Goal: Task Accomplishment & Management: Use online tool/utility

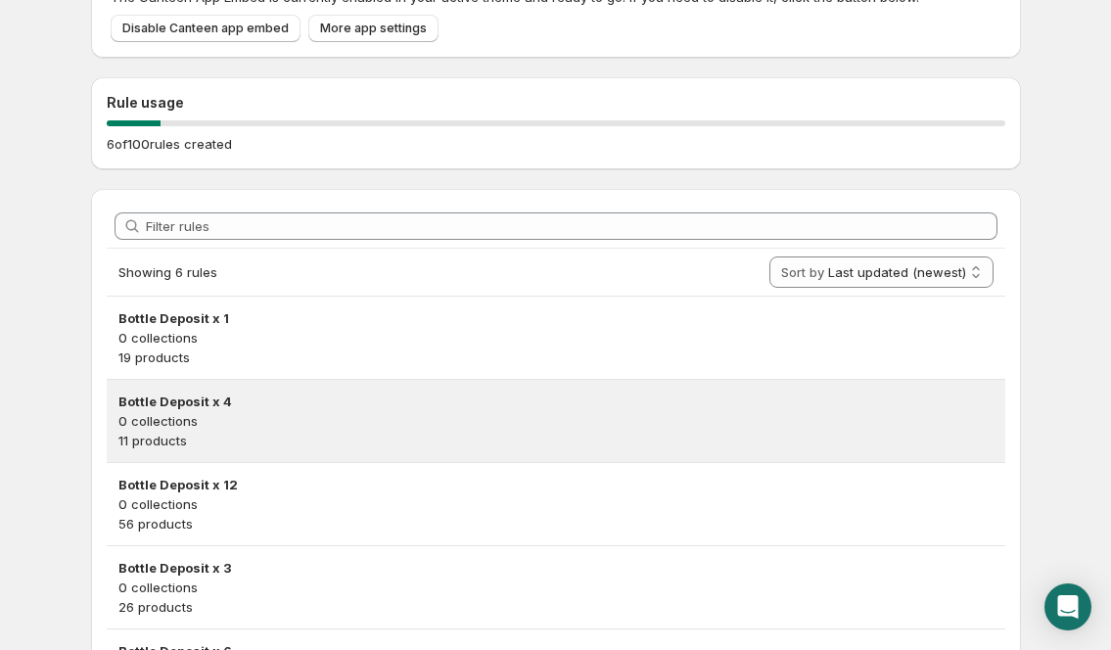
scroll to position [353, 0]
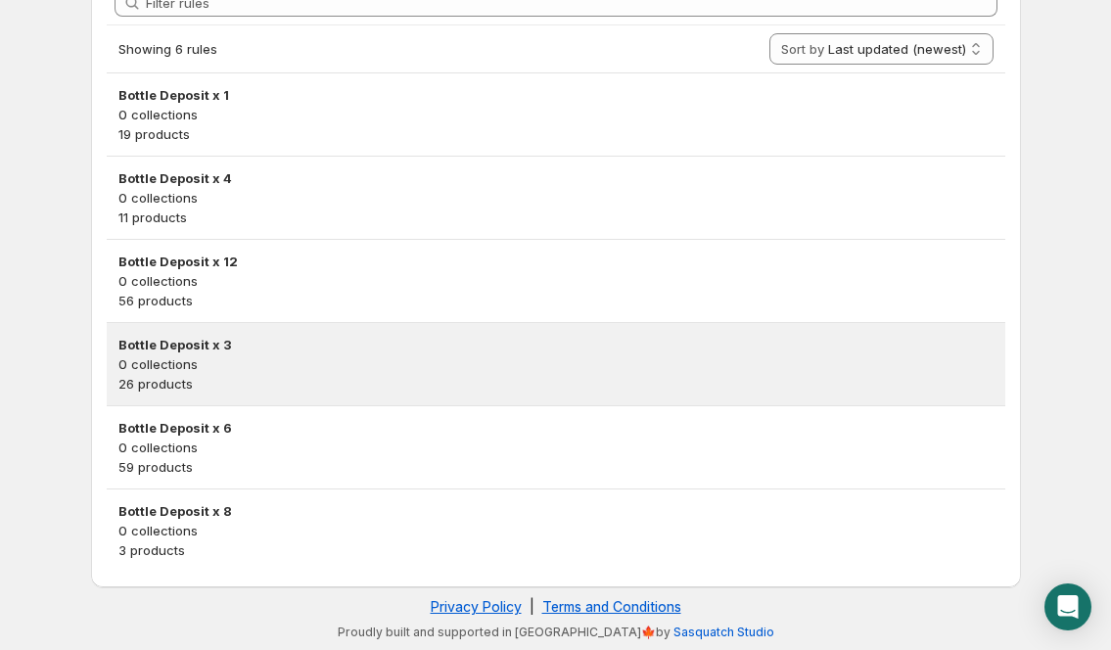
click at [314, 362] on p "0 collections" at bounding box center [555, 364] width 875 height 20
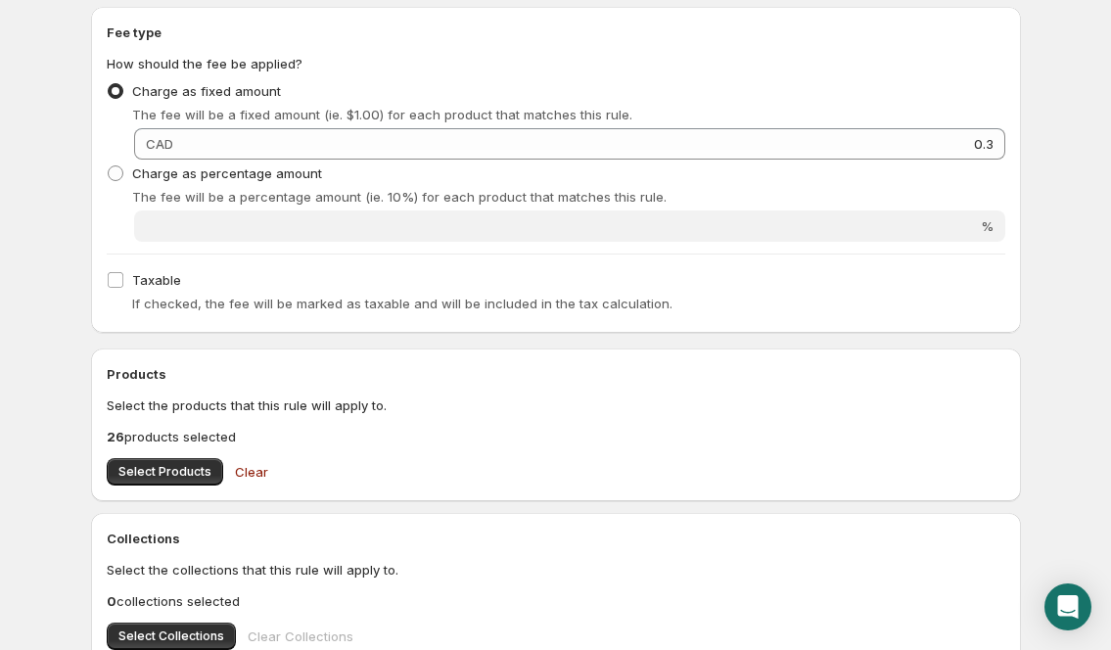
scroll to position [584, 0]
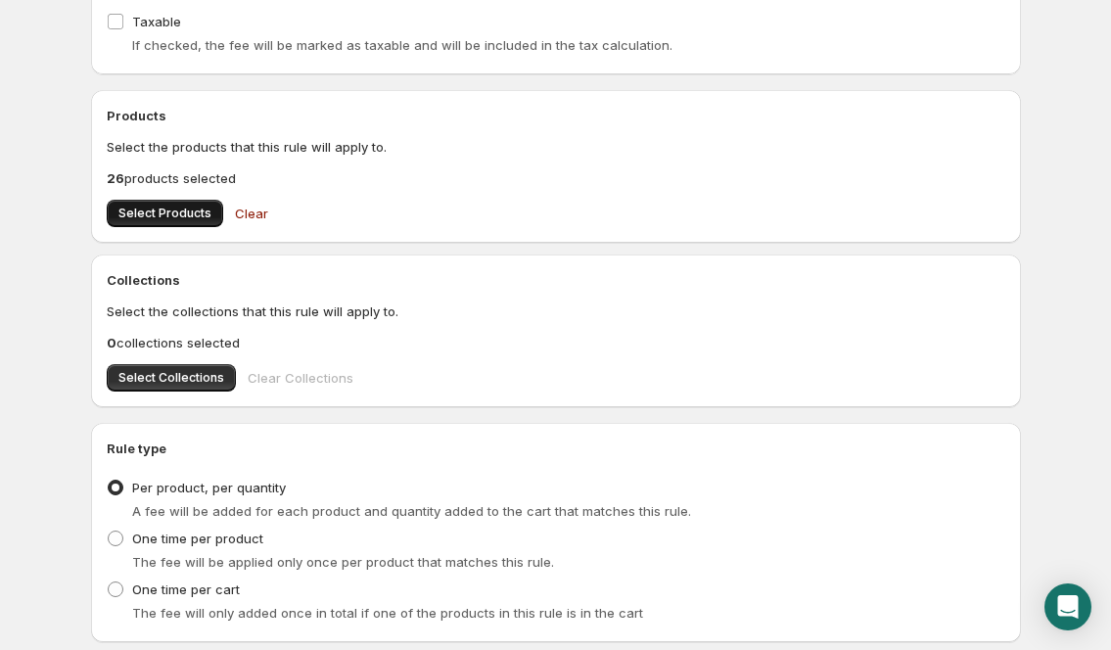
click at [147, 206] on span "Select Products" at bounding box center [164, 213] width 93 height 16
click at [190, 210] on span "Select Products" at bounding box center [164, 213] width 93 height 16
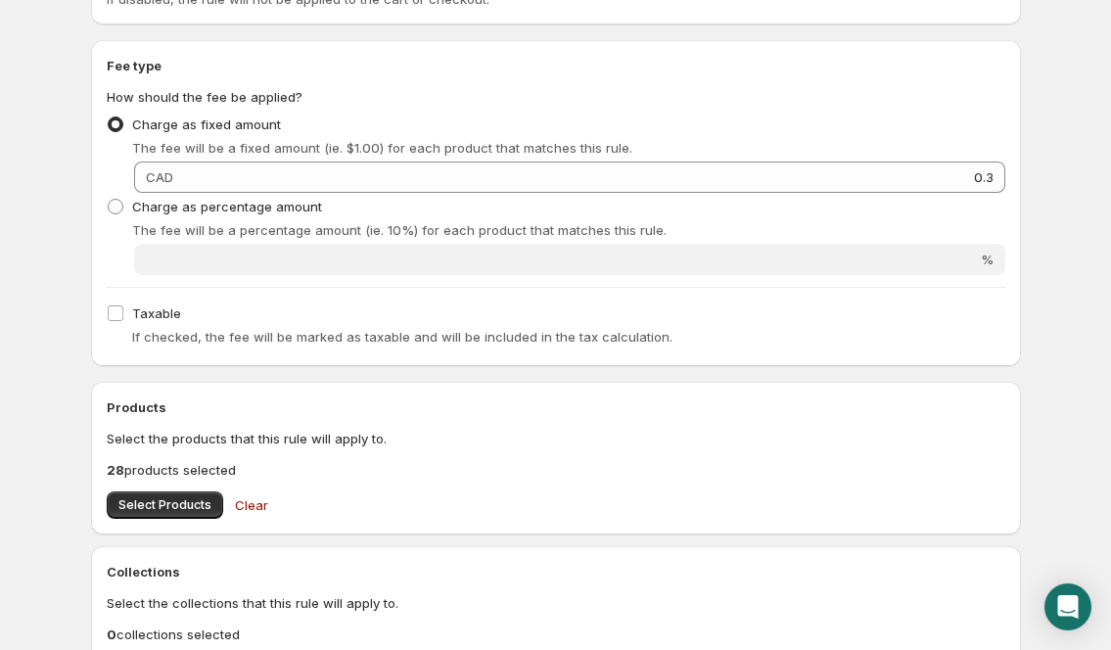
scroll to position [329, 0]
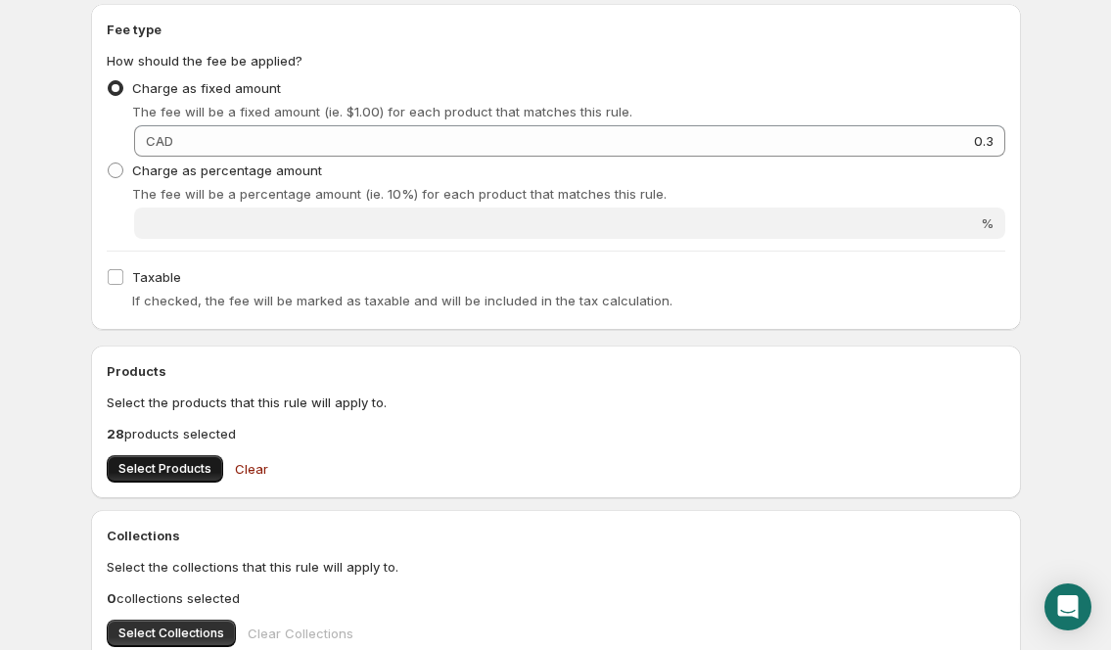
click at [196, 475] on span "Select Products" at bounding box center [164, 469] width 93 height 16
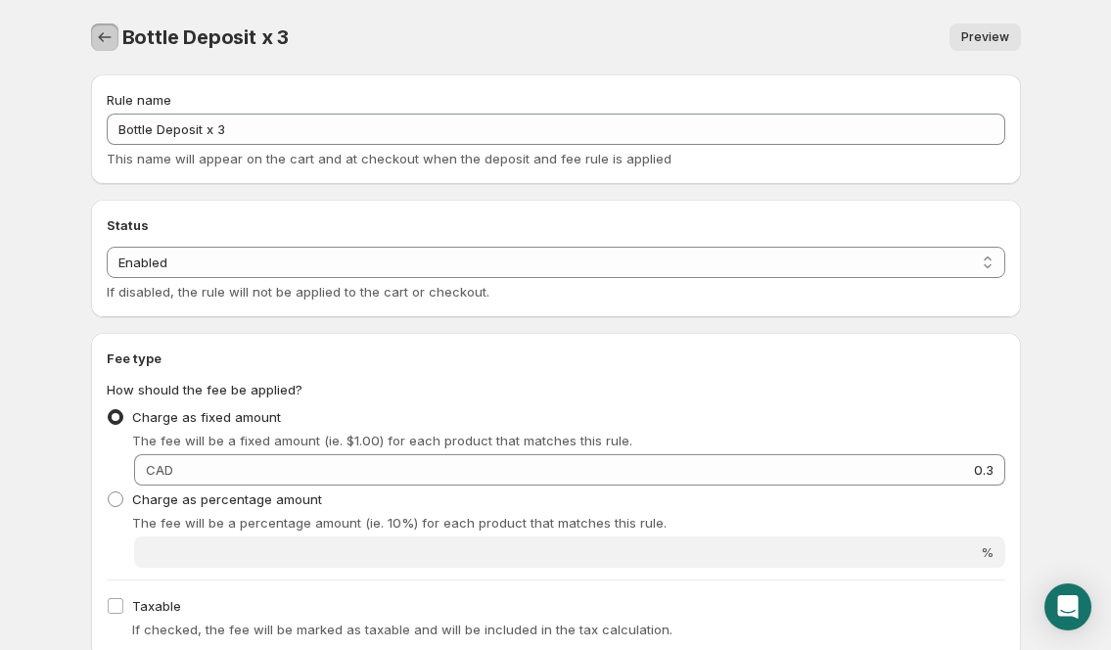
click at [104, 31] on icon "Settings" at bounding box center [105, 37] width 20 height 20
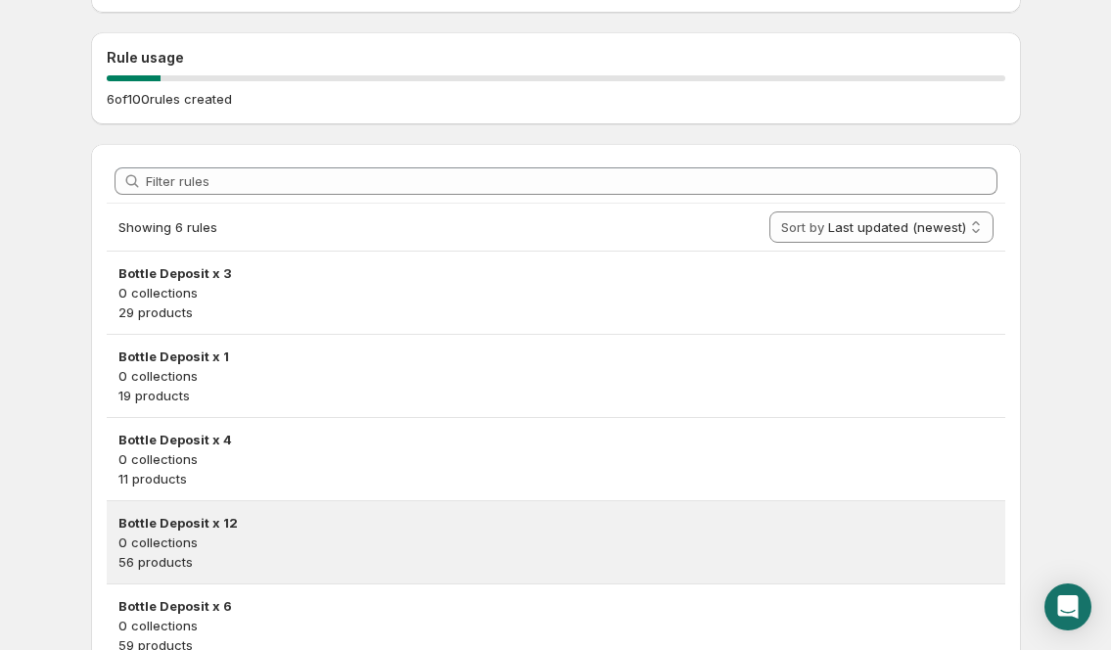
scroll to position [182, 0]
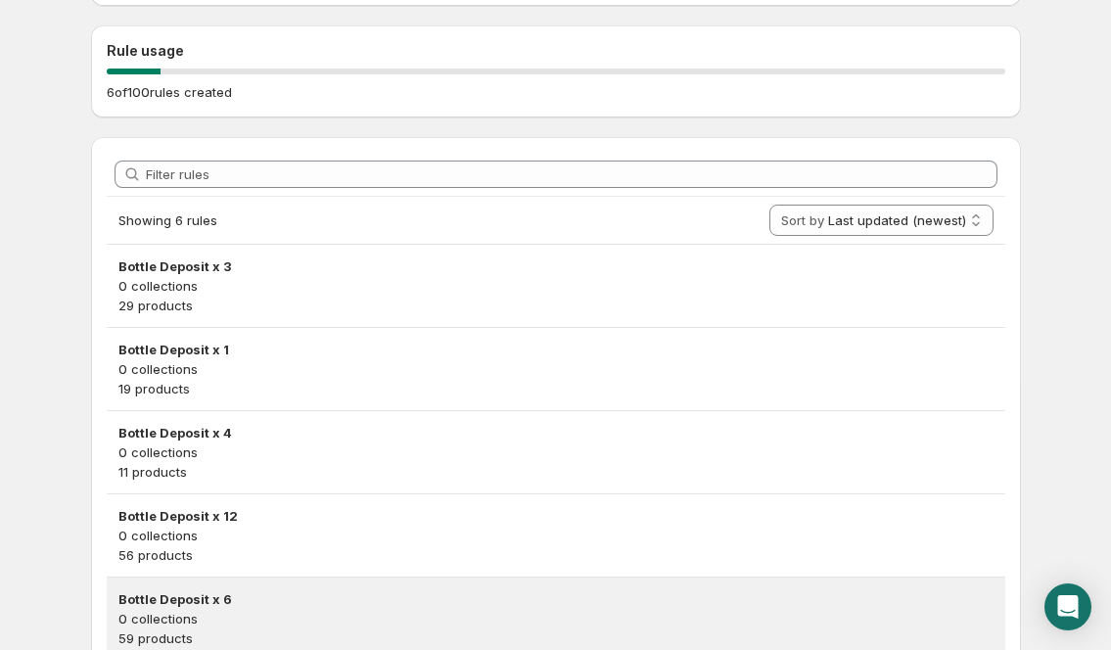
click at [236, 590] on h3 "Bottle Deposit x 6" at bounding box center [555, 599] width 875 height 20
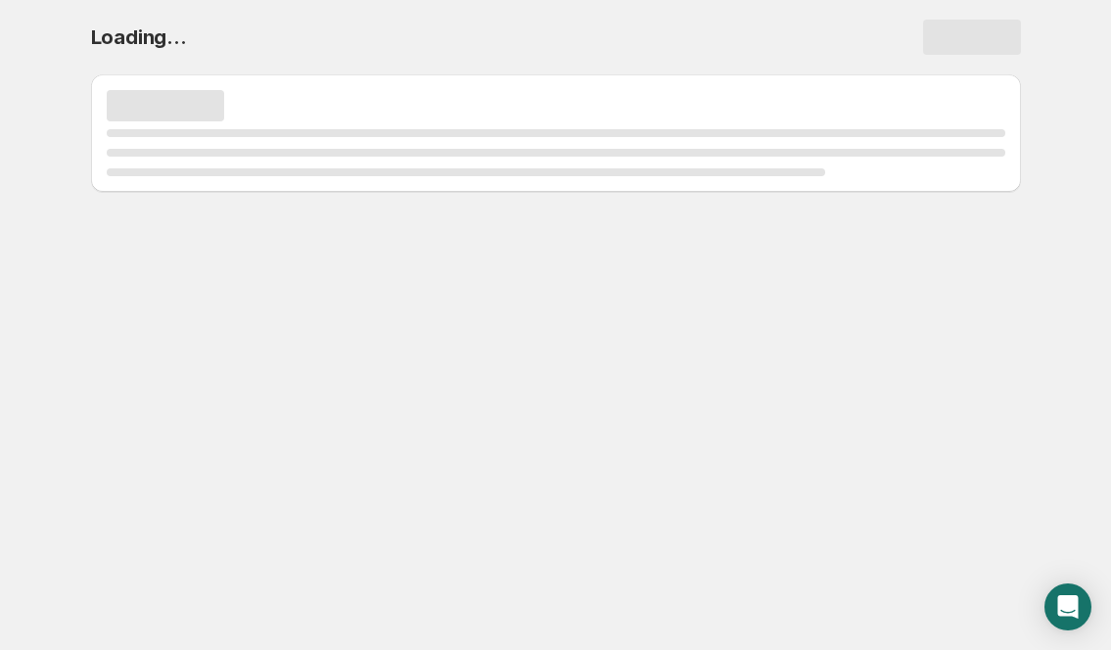
scroll to position [0, 0]
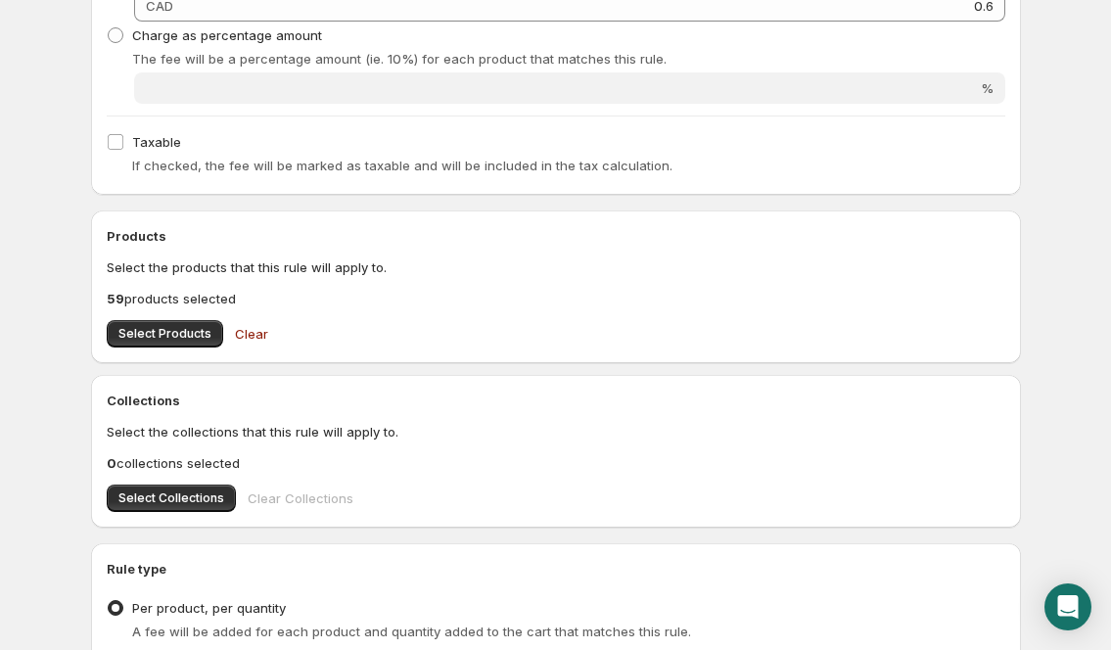
scroll to position [509, 0]
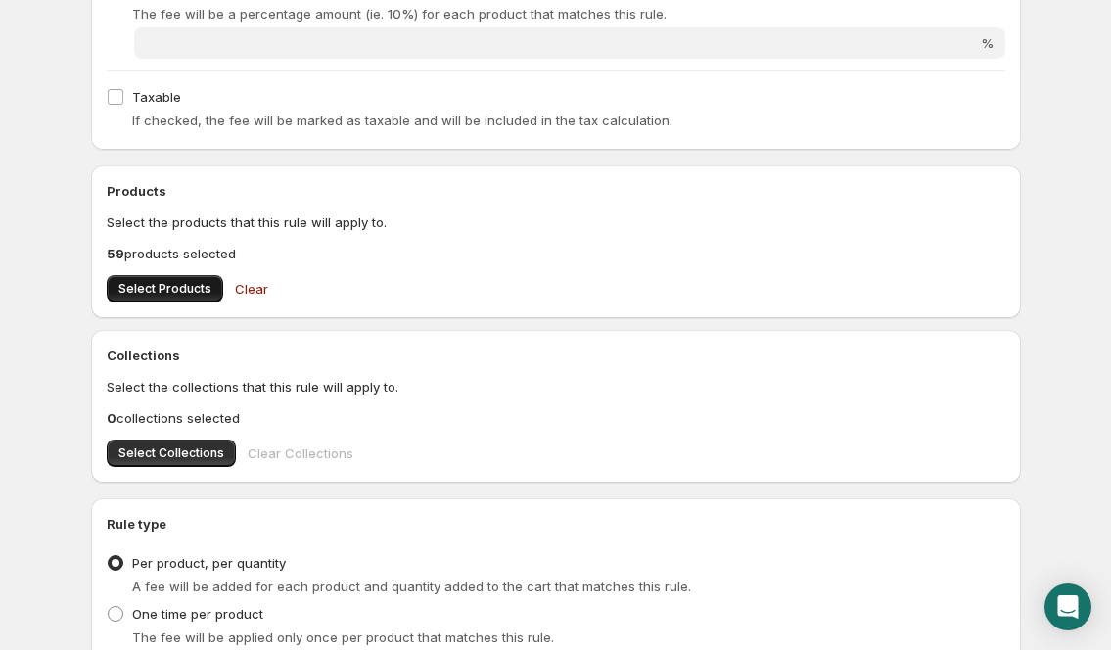
click at [199, 287] on span "Select Products" at bounding box center [164, 289] width 93 height 16
click at [127, 295] on span "Select Products" at bounding box center [164, 289] width 93 height 16
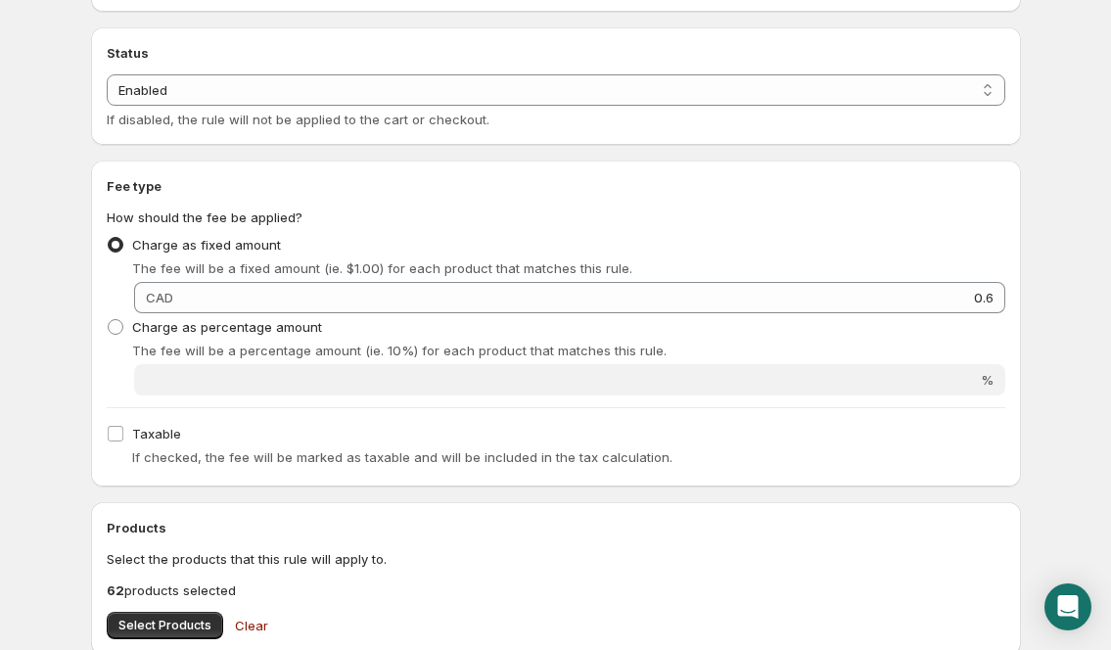
scroll to position [0, 0]
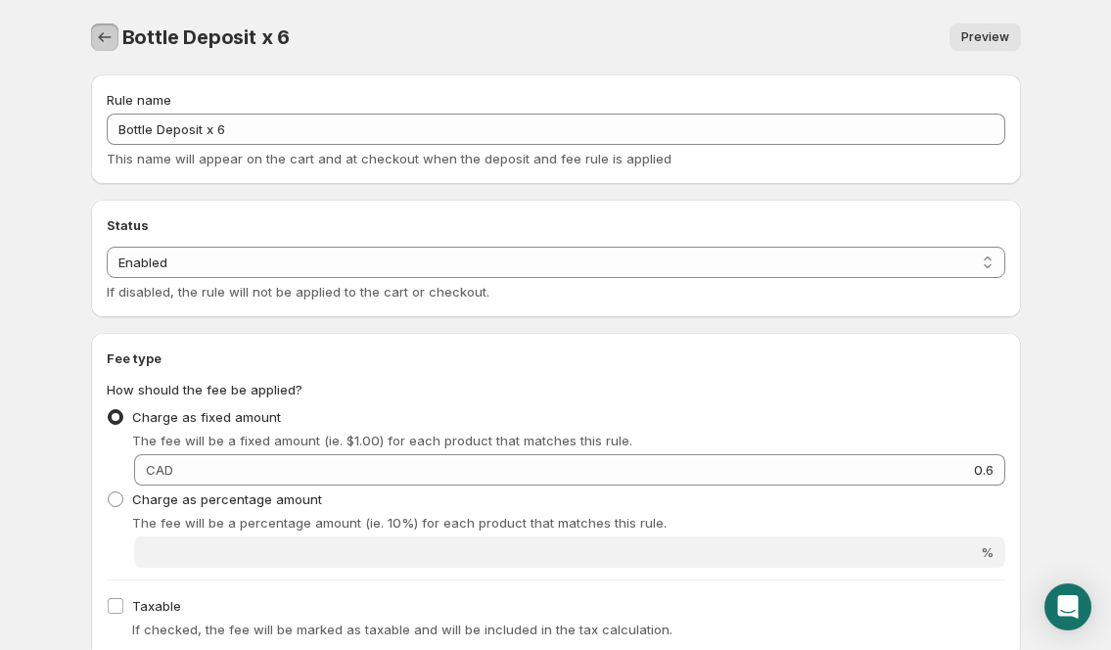
click at [104, 37] on icon "Settings" at bounding box center [105, 37] width 20 height 20
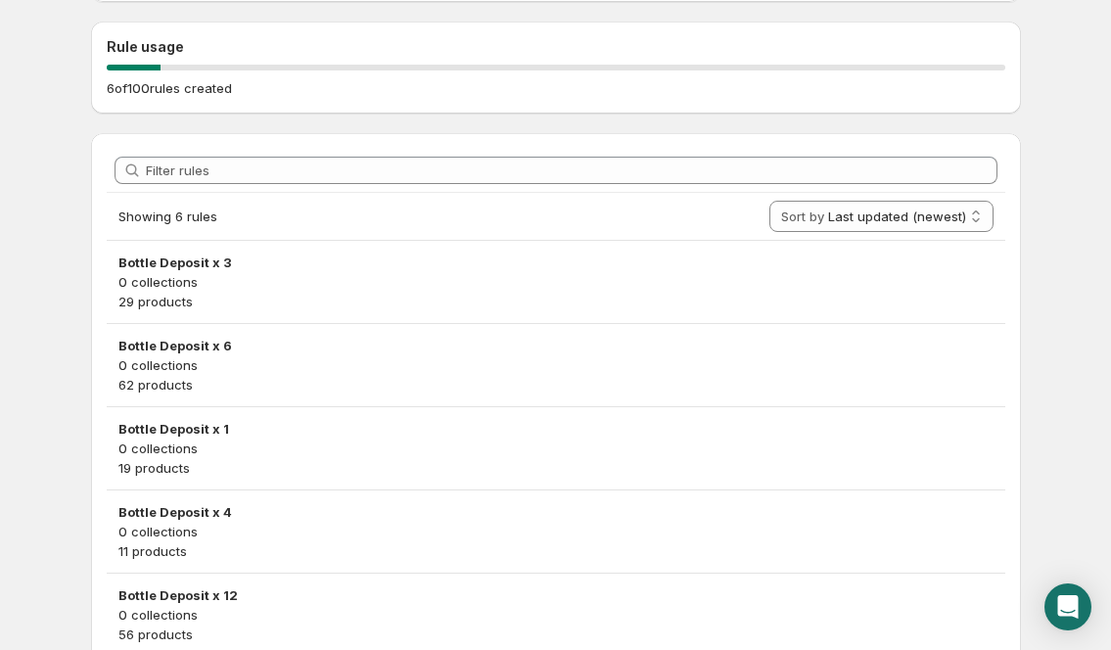
scroll to position [333, 0]
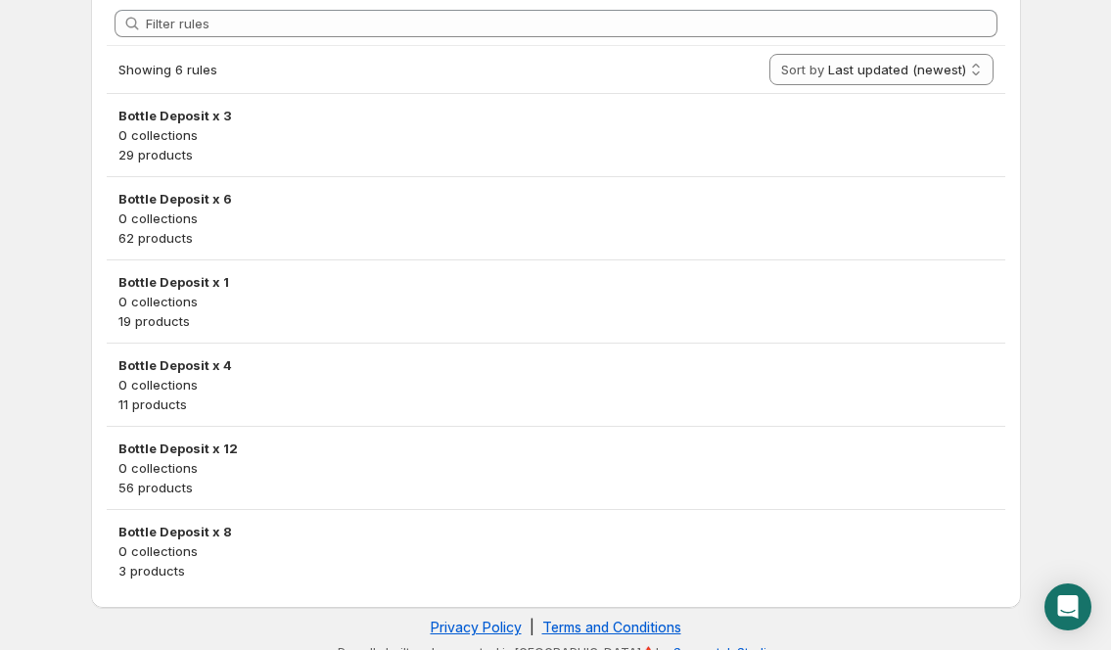
click at [251, 468] on p "0 collections" at bounding box center [555, 468] width 875 height 20
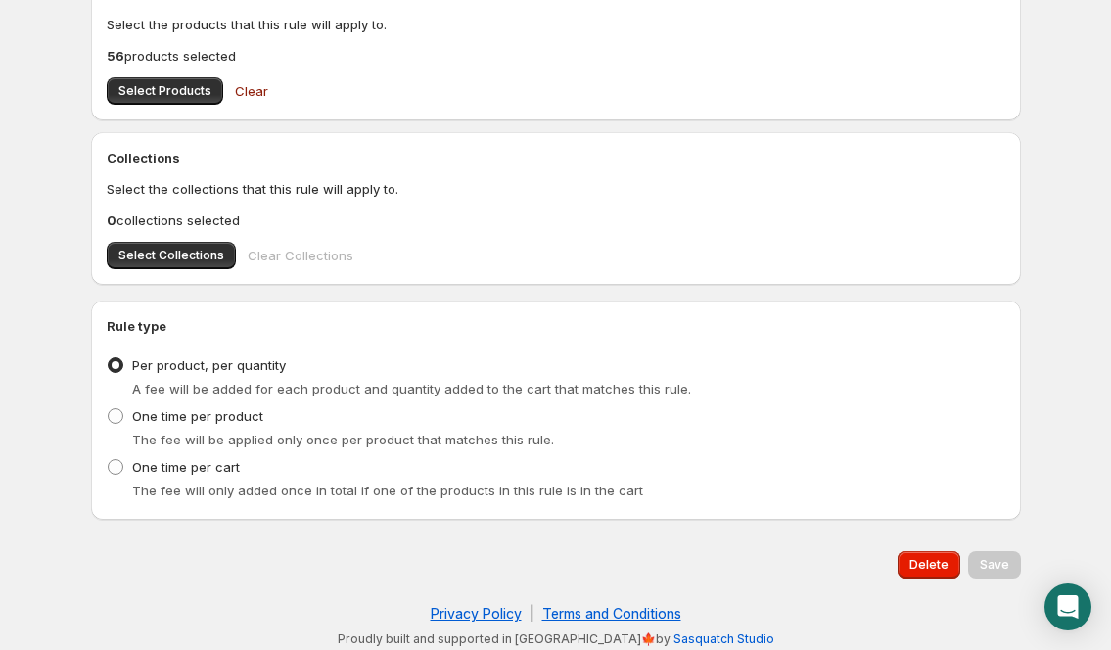
scroll to position [713, 0]
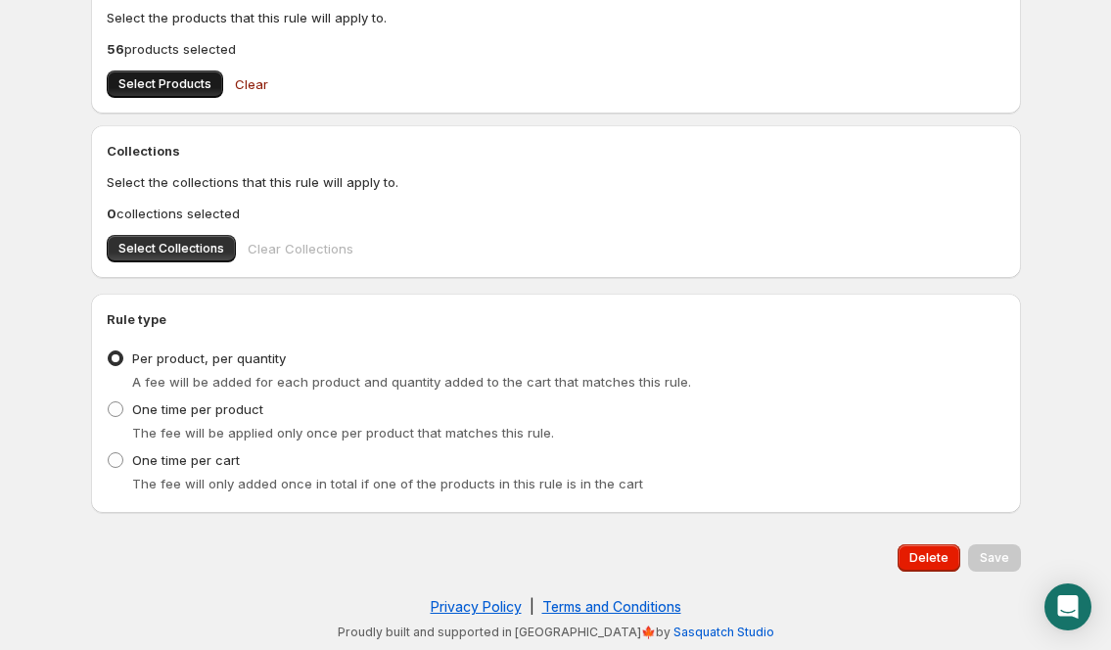
click at [198, 88] on span "Select Products" at bounding box center [164, 84] width 93 height 16
click at [1014, 562] on button "Save" at bounding box center [994, 557] width 53 height 27
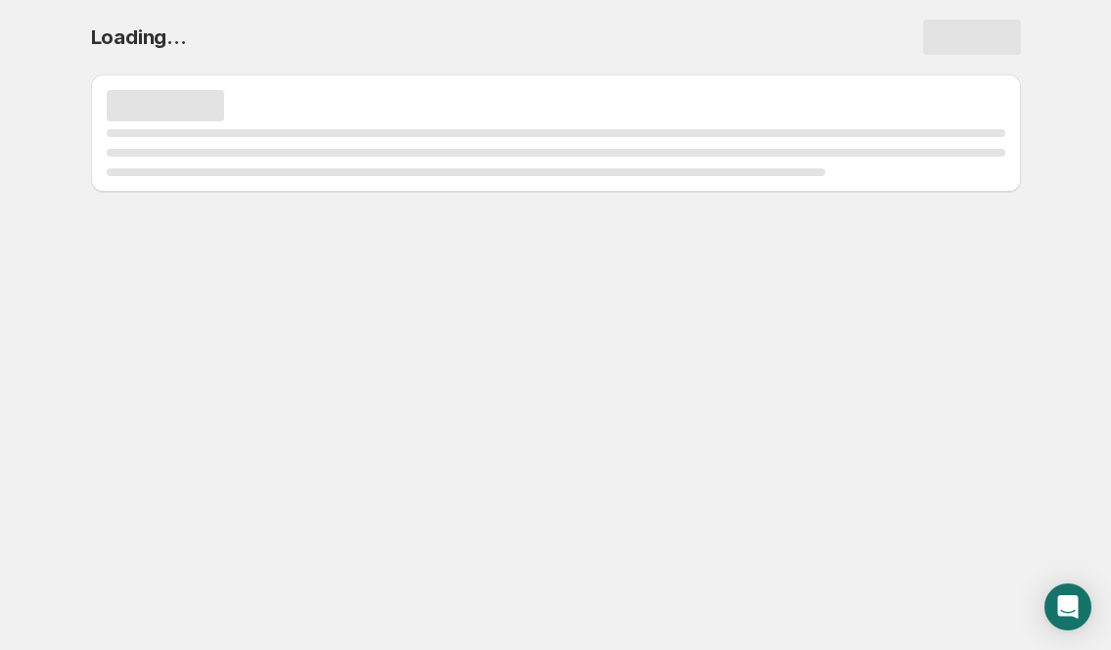
scroll to position [0, 0]
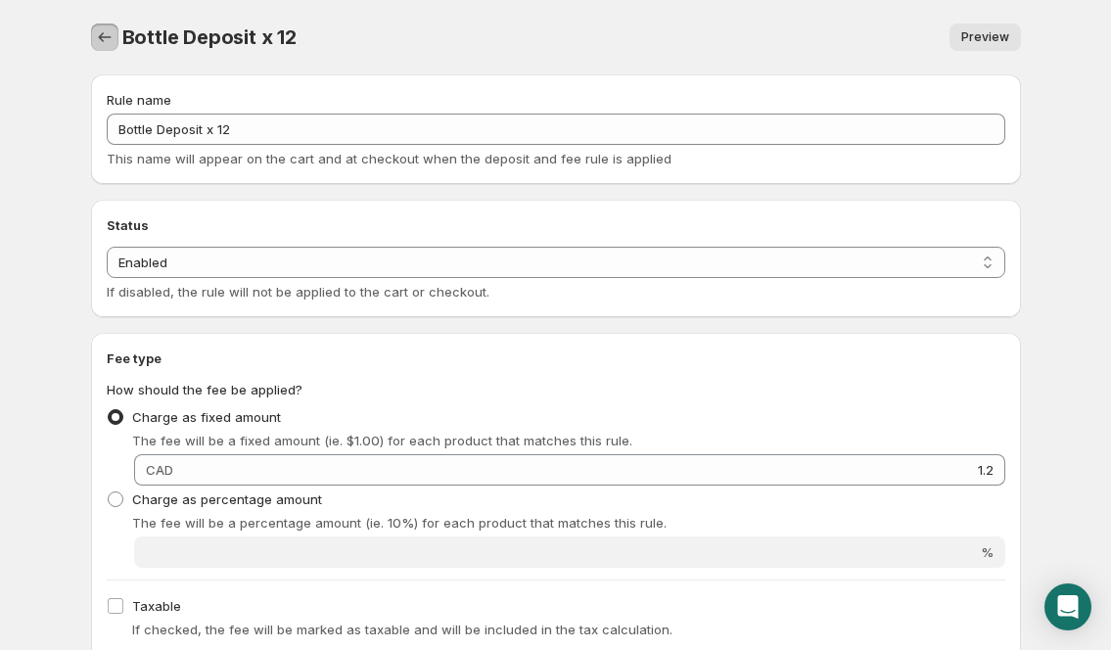
click at [111, 40] on icon "Settings" at bounding box center [105, 37] width 20 height 20
